Goal: Task Accomplishment & Management: Manage account settings

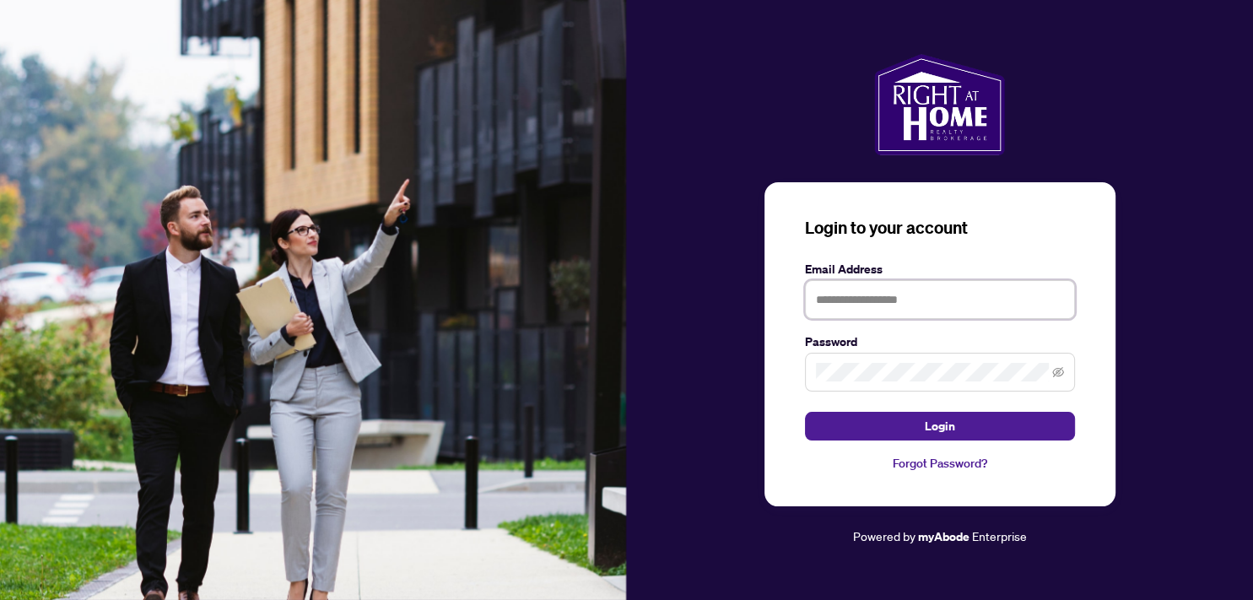
click at [830, 300] on input "text" at bounding box center [940, 299] width 270 height 39
type input "**********"
click at [805, 412] on button "Login" at bounding box center [940, 426] width 270 height 29
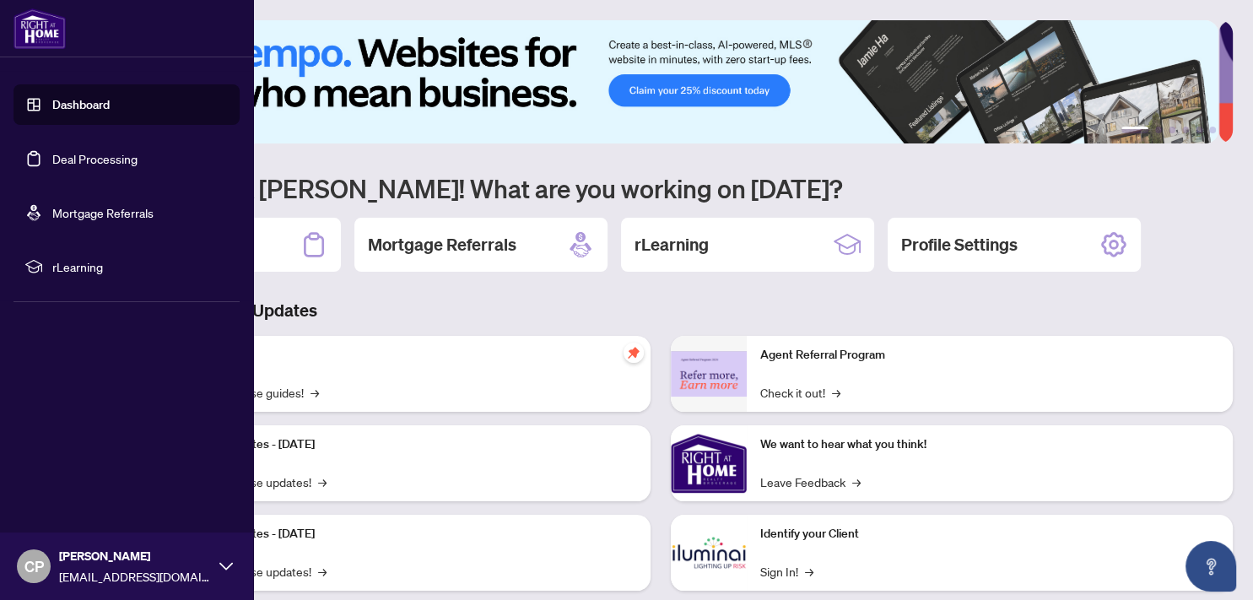
click at [117, 157] on link "Deal Processing" at bounding box center [94, 158] width 85 height 15
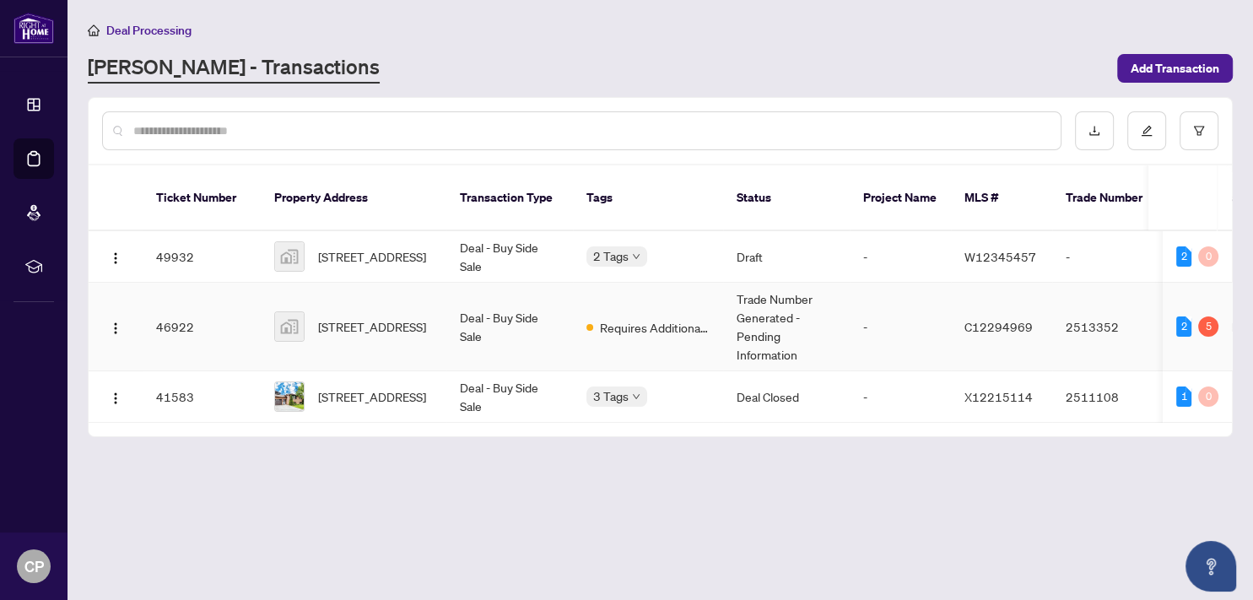
click at [745, 305] on td "Trade Number Generated - Pending Information" at bounding box center [786, 327] width 127 height 89
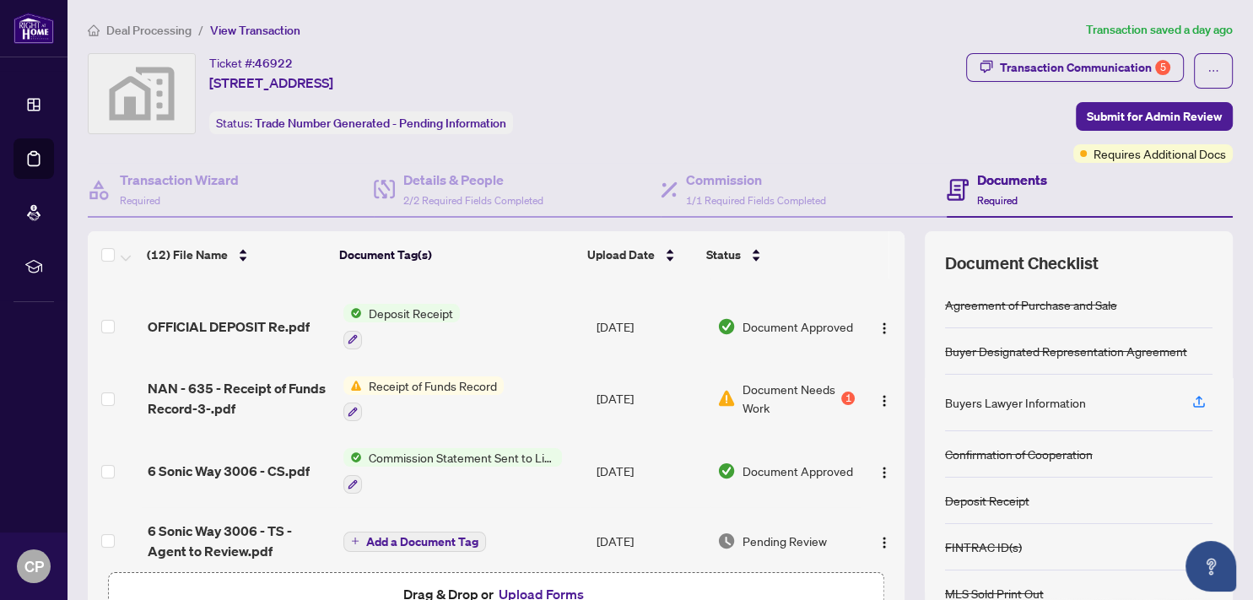
scroll to position [94, 0]
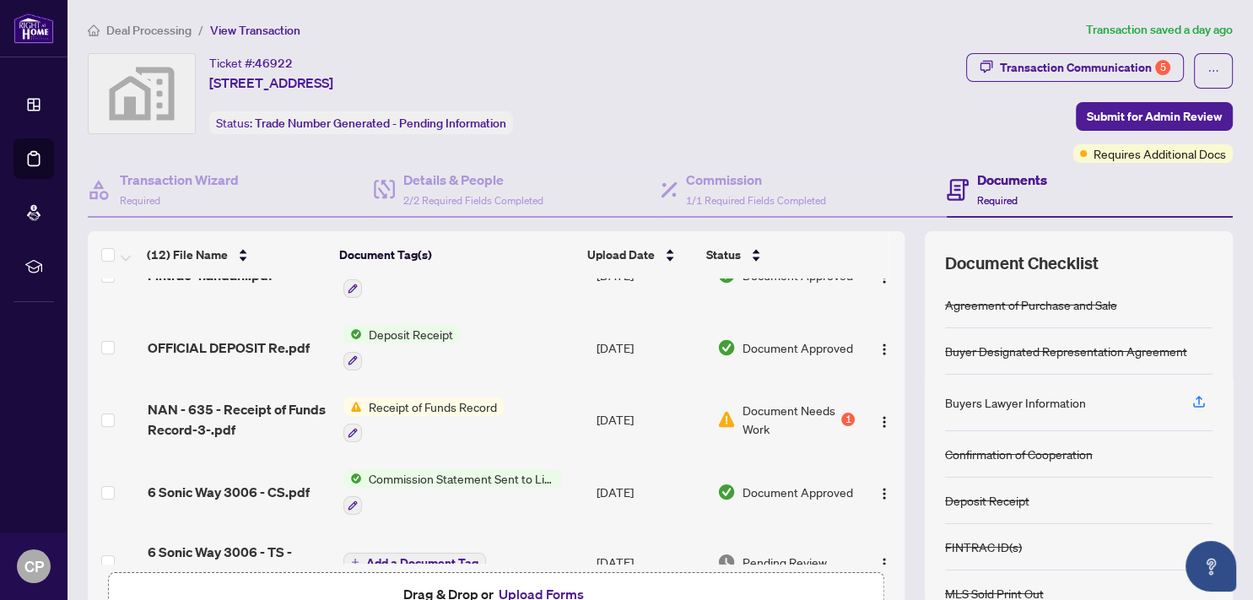
click at [747, 417] on span "Document Needs Work" at bounding box center [789, 419] width 95 height 37
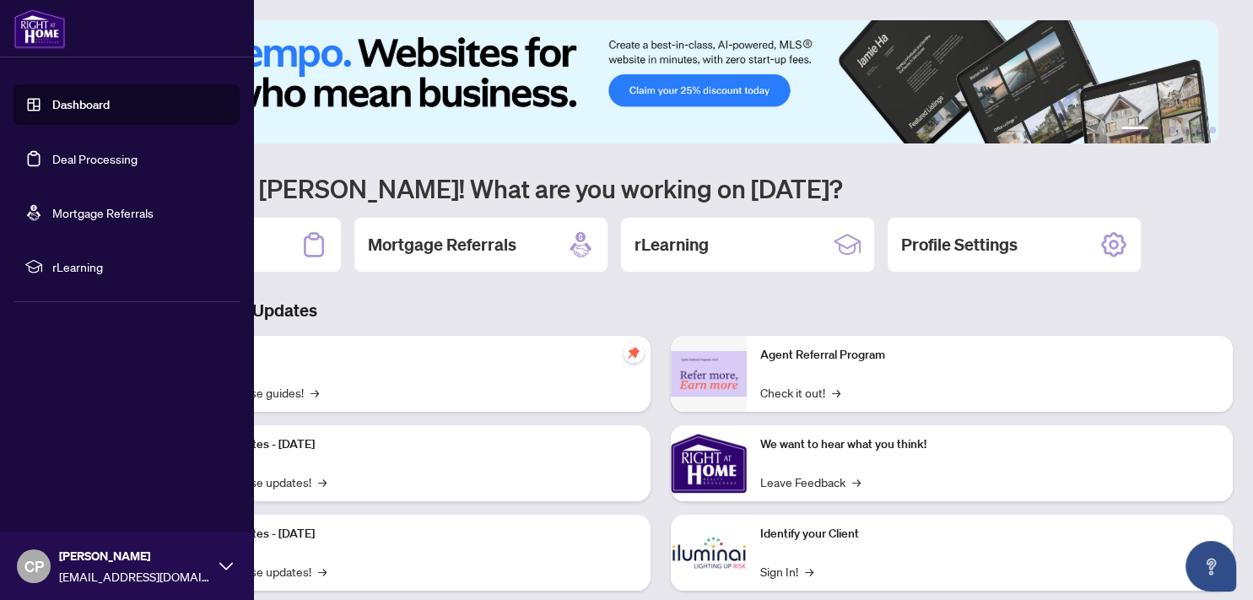
click at [80, 151] on link "Deal Processing" at bounding box center [94, 158] width 85 height 15
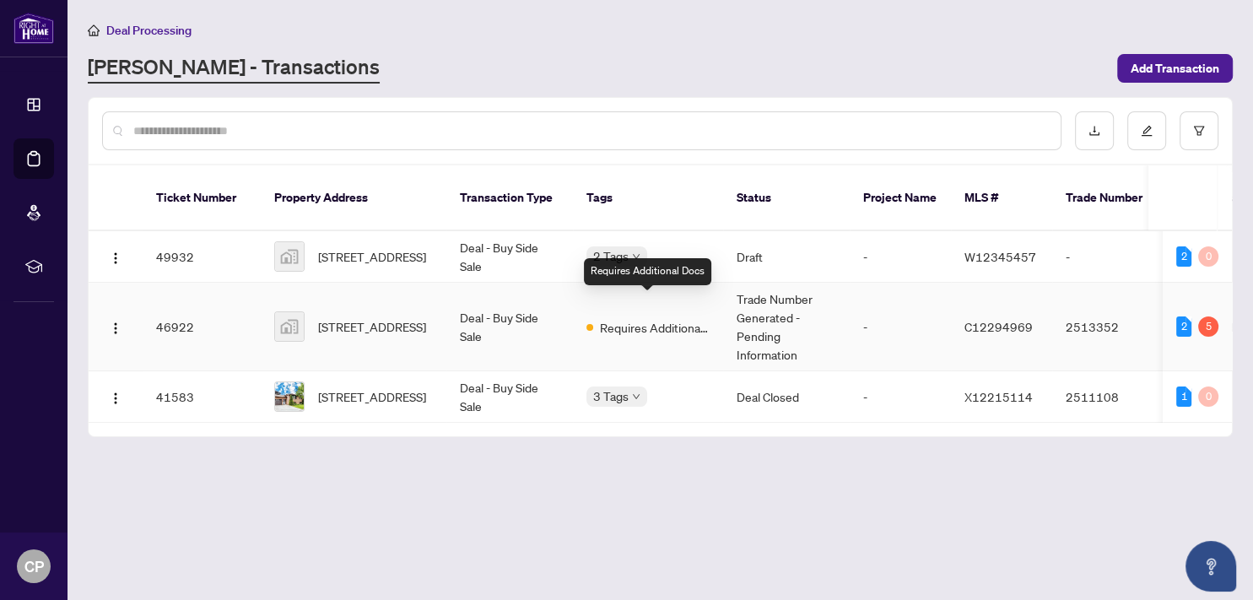
click at [642, 318] on span "Requires Additional Docs" at bounding box center [655, 327] width 110 height 19
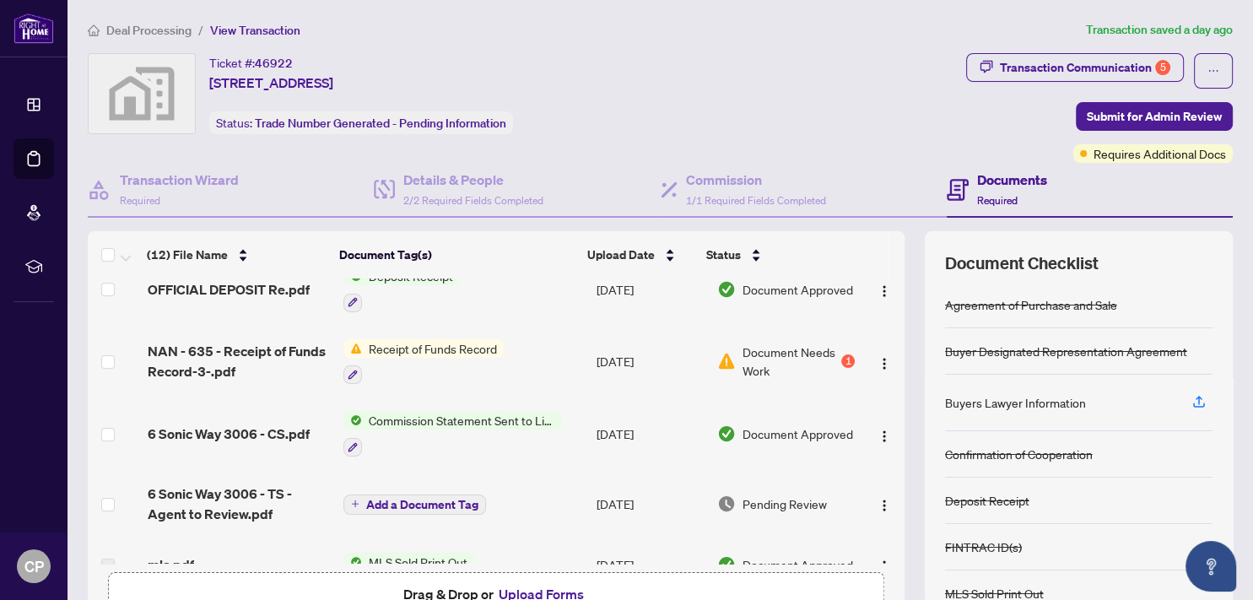
scroll to position [186, 0]
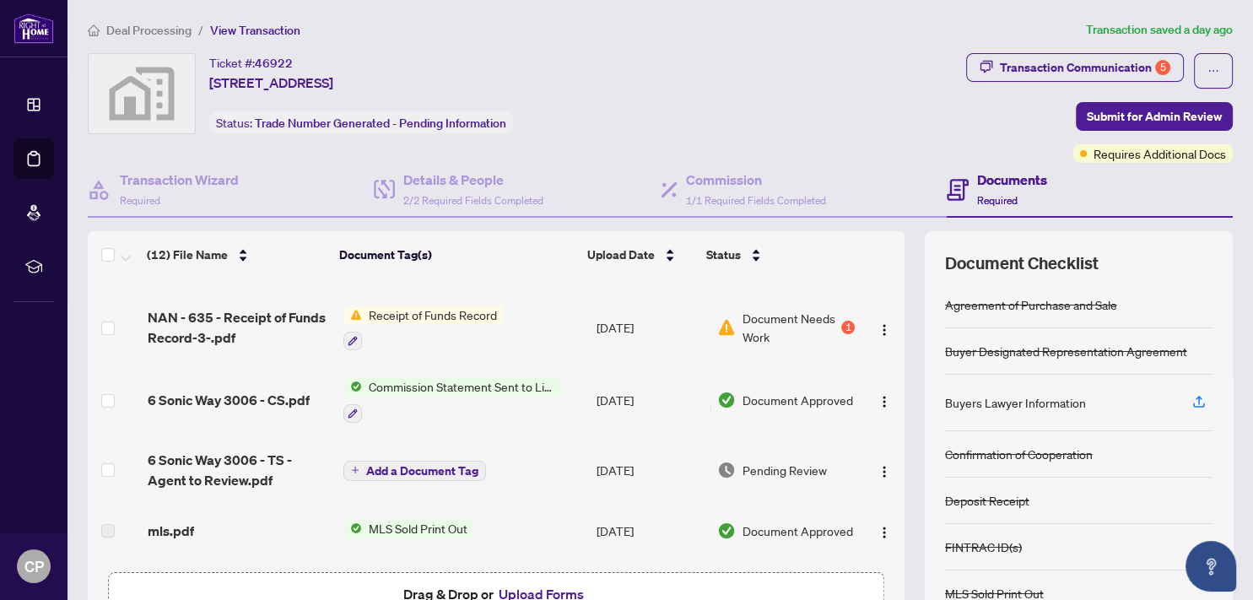
click at [436, 309] on span "Receipt of Funds Record" at bounding box center [433, 314] width 142 height 19
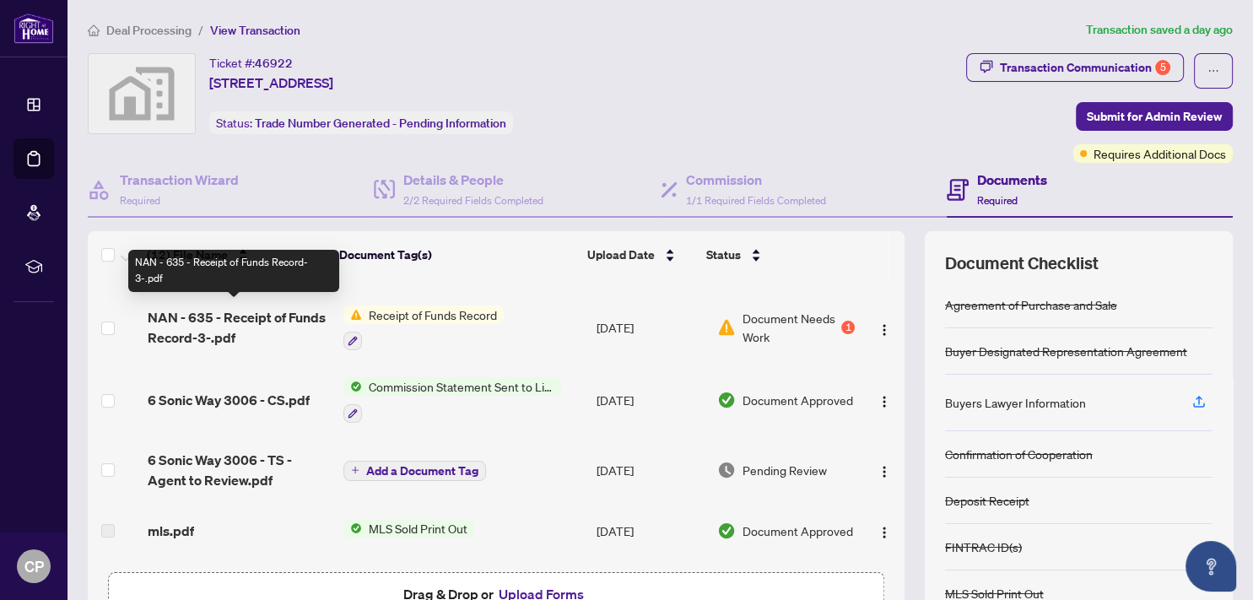
click at [253, 315] on span "NAN - 635 - Receipt of Funds Record-3-.pdf" at bounding box center [239, 327] width 182 height 40
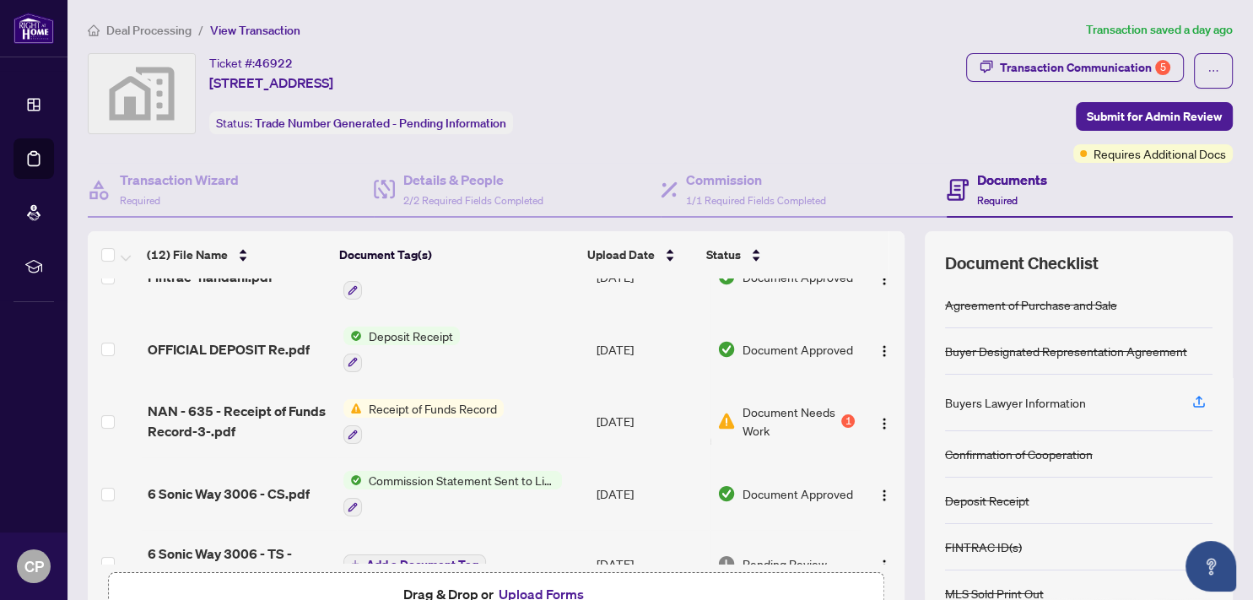
scroll to position [93, 0]
click at [780, 415] on span "Document Needs Work" at bounding box center [789, 420] width 95 height 37
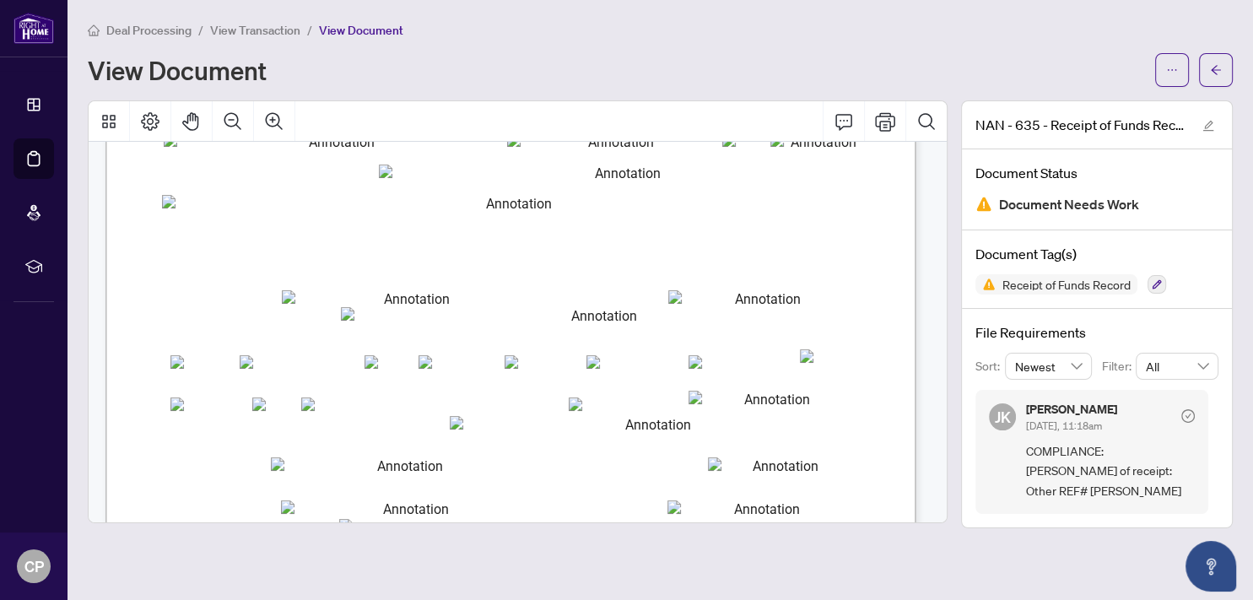
scroll to position [218, 0]
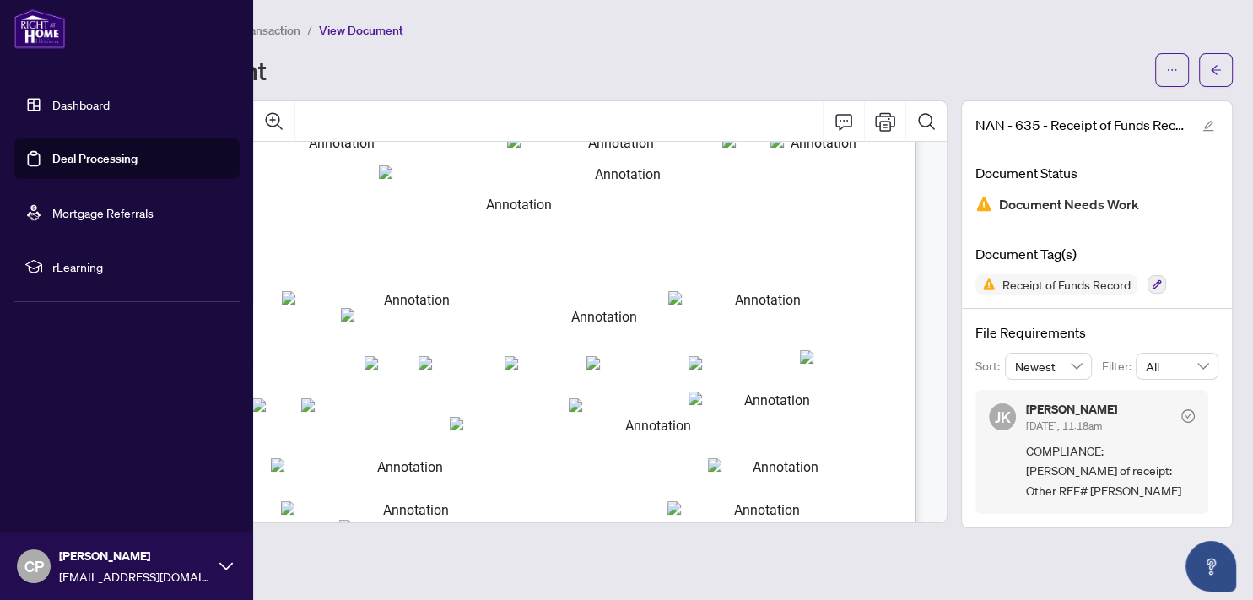
click at [94, 157] on link "Deal Processing" at bounding box center [94, 158] width 85 height 15
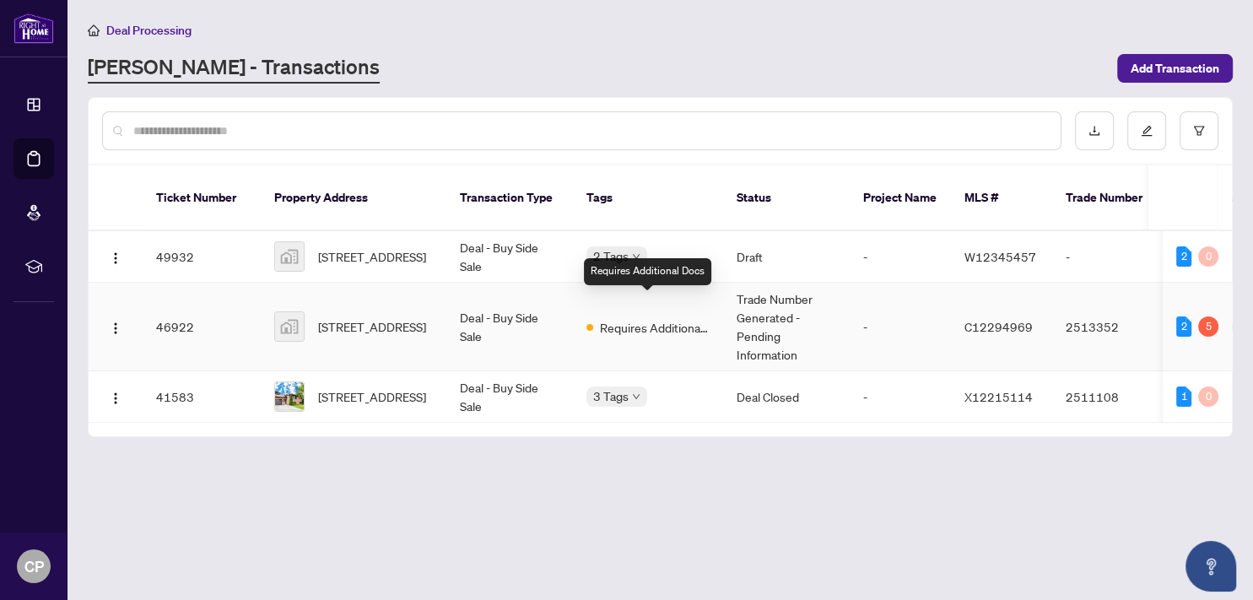
click at [589, 324] on span at bounding box center [589, 327] width 7 height 7
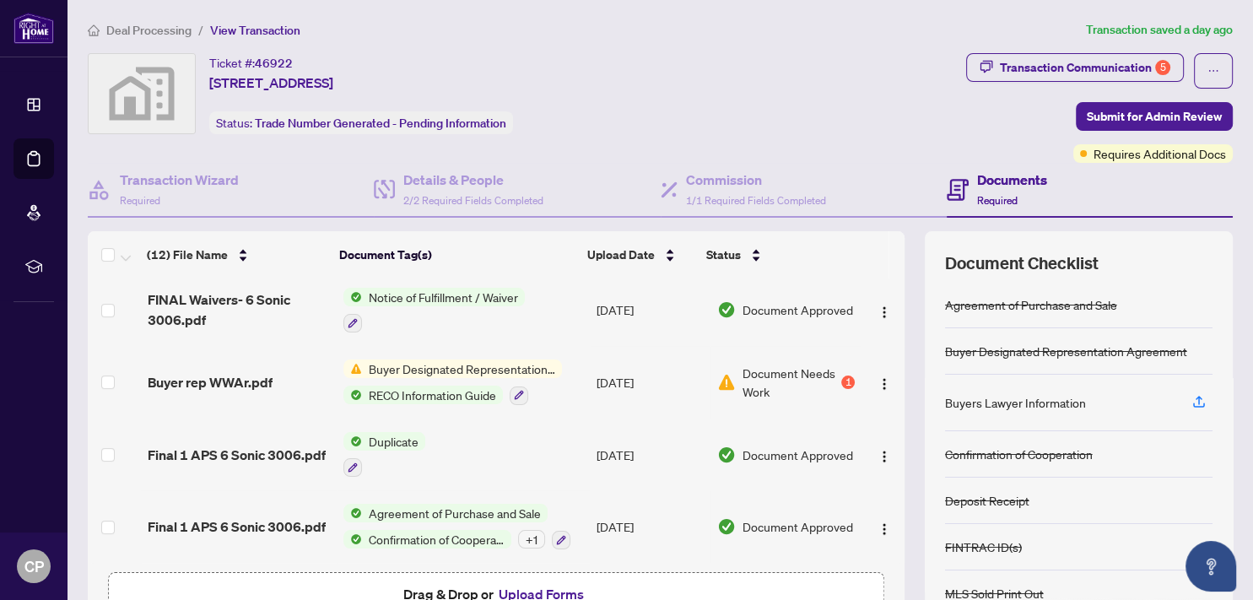
scroll to position [559, 0]
click at [509, 589] on button "Upload Forms" at bounding box center [540, 594] width 95 height 22
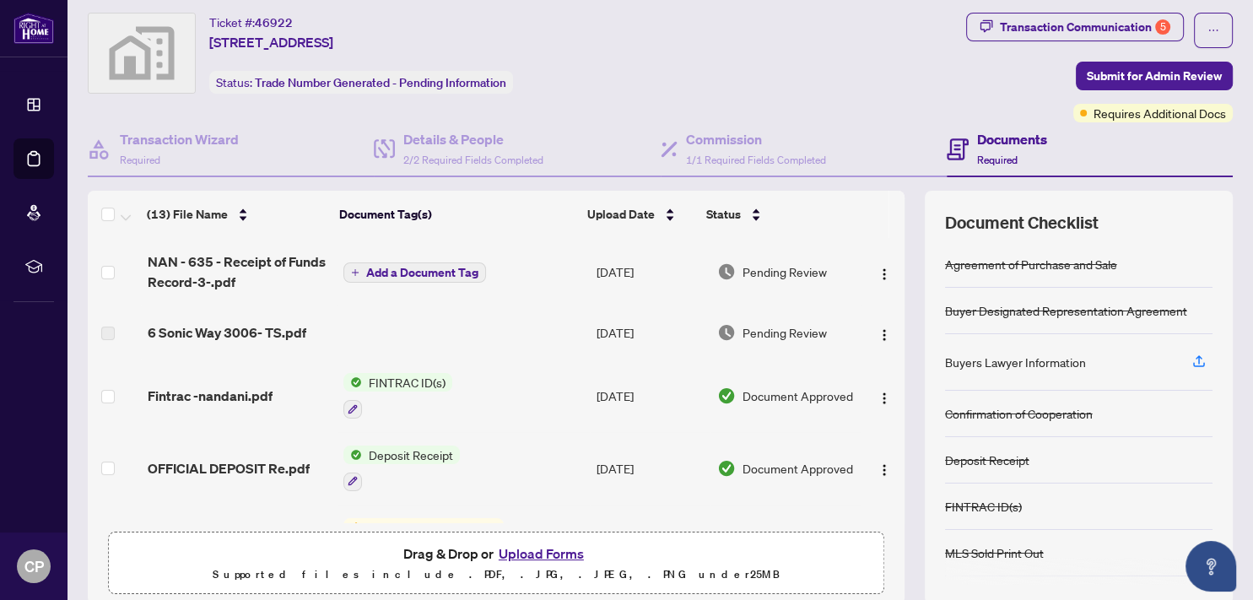
scroll to position [0, 0]
